Goal: Task Accomplishment & Management: Manage account settings

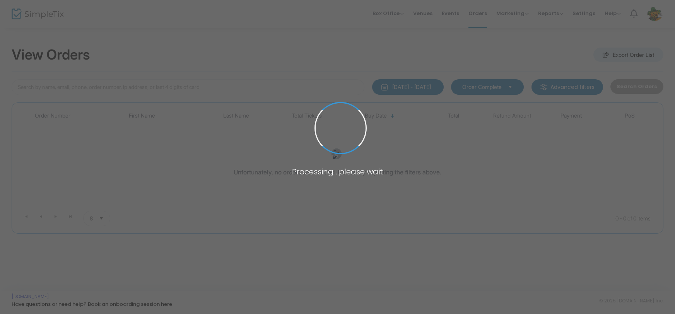
type input "square order"
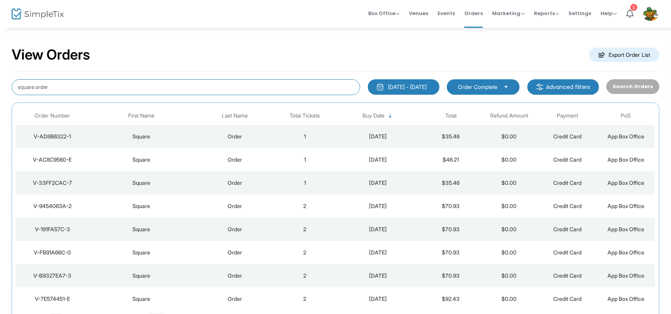
click at [81, 88] on input "square order" at bounding box center [186, 87] width 348 height 16
drag, startPoint x: 81, startPoint y: 88, endPoint x: 82, endPoint y: 82, distance: 5.6
click at [81, 87] on input "square order" at bounding box center [186, 87] width 348 height 16
click at [82, 82] on input "square order" at bounding box center [186, 87] width 348 height 16
click at [86, 86] on input "square order" at bounding box center [186, 87] width 348 height 16
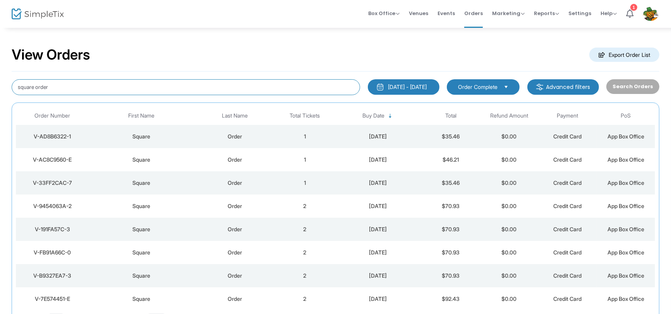
click at [86, 86] on input "square order" at bounding box center [186, 87] width 348 height 16
click at [87, 85] on input "square order" at bounding box center [186, 87] width 348 height 16
drag, startPoint x: 84, startPoint y: 87, endPoint x: 92, endPoint y: 82, distance: 9.2
click at [84, 87] on input "square order" at bounding box center [186, 87] width 348 height 16
click at [92, 82] on input "square order" at bounding box center [186, 87] width 348 height 16
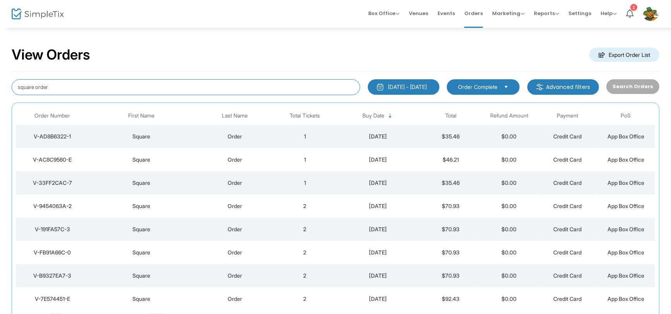
click at [89, 88] on input "square order" at bounding box center [186, 87] width 348 height 16
type input "CD1-8"
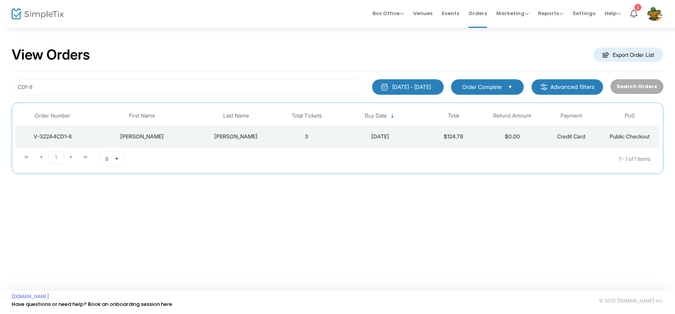
click at [194, 135] on td "[PERSON_NAME]" at bounding box center [142, 136] width 106 height 23
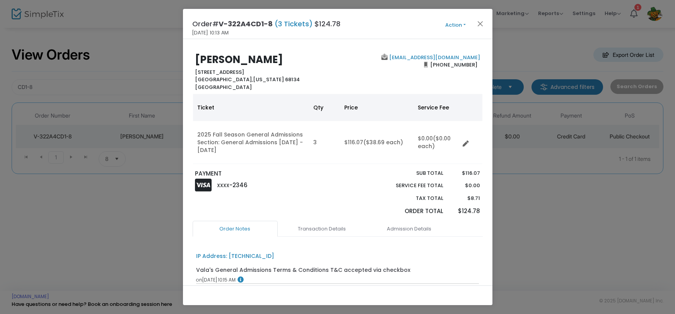
click at [462, 22] on button "Action" at bounding box center [456, 25] width 46 height 9
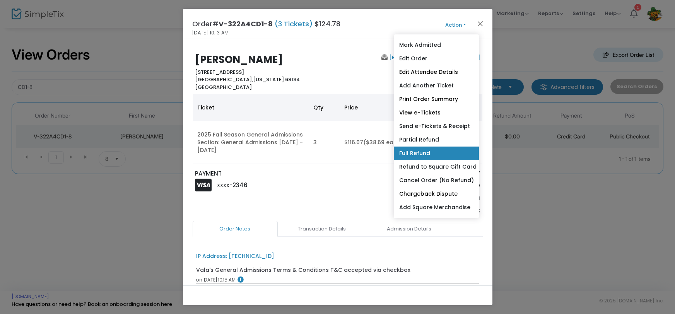
click at [454, 149] on link "Full Refund" at bounding box center [436, 154] width 85 height 14
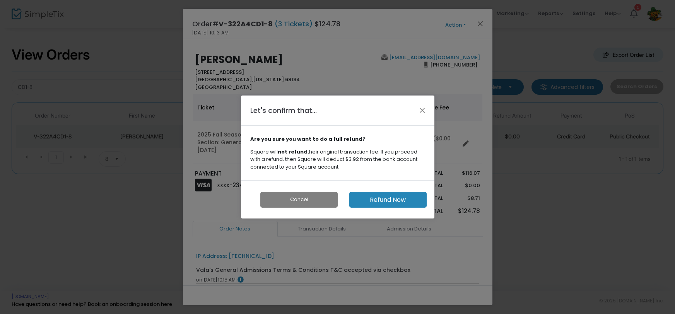
click at [402, 201] on button "Refund Now" at bounding box center [388, 200] width 77 height 16
